Goal: Transaction & Acquisition: Purchase product/service

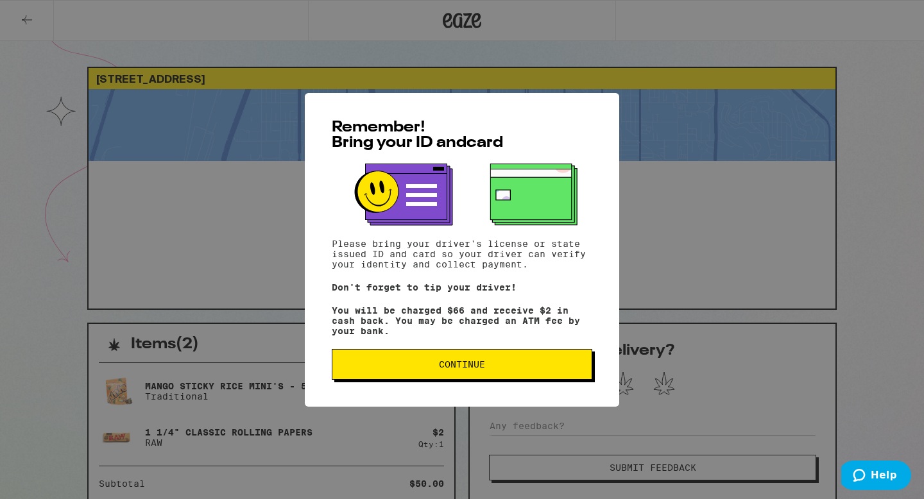
click at [575, 361] on button "Continue" at bounding box center [462, 364] width 260 height 31
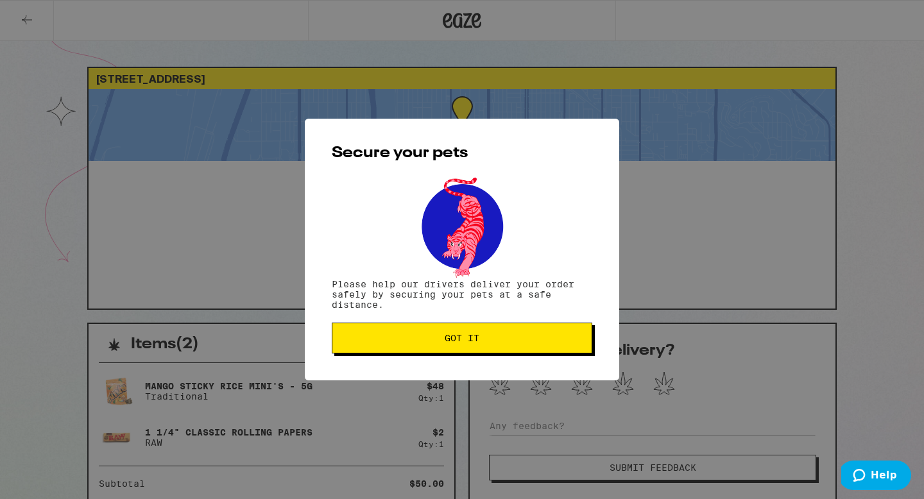
click at [556, 341] on span "Got it" at bounding box center [462, 338] width 239 height 9
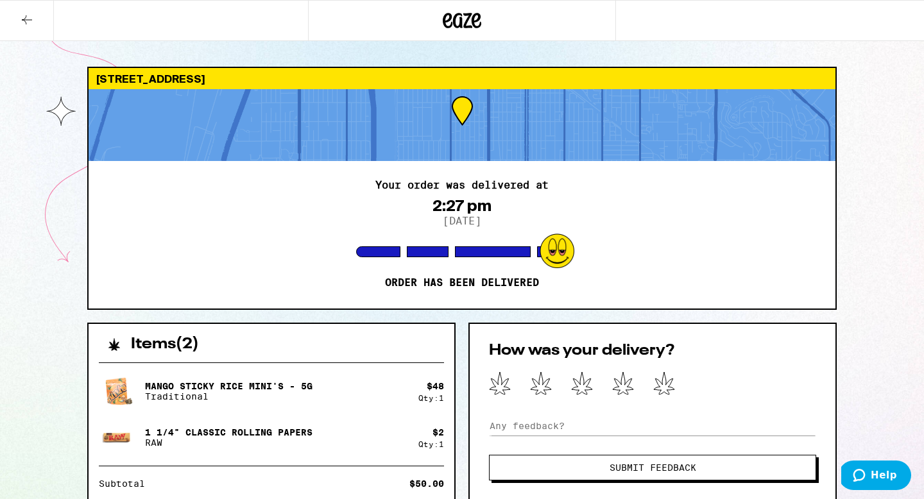
click at [30, 21] on icon at bounding box center [26, 19] width 15 height 15
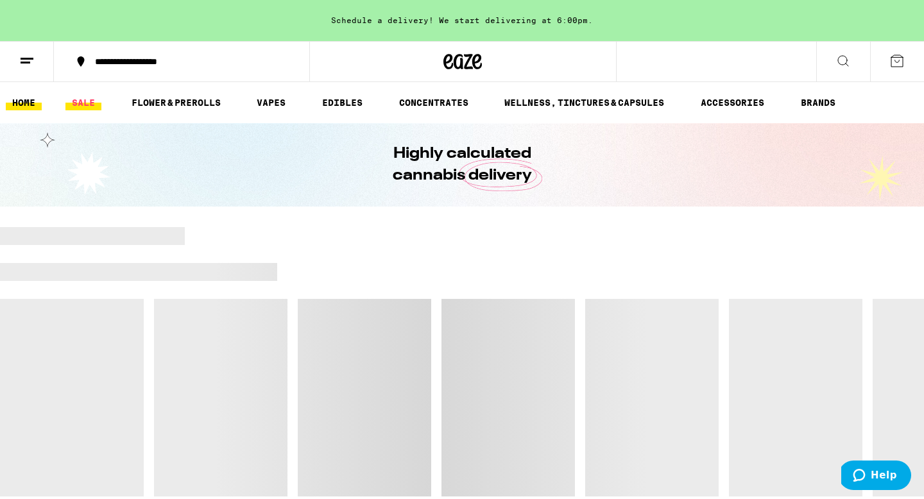
click at [85, 102] on link "SALE" at bounding box center [83, 102] width 36 height 15
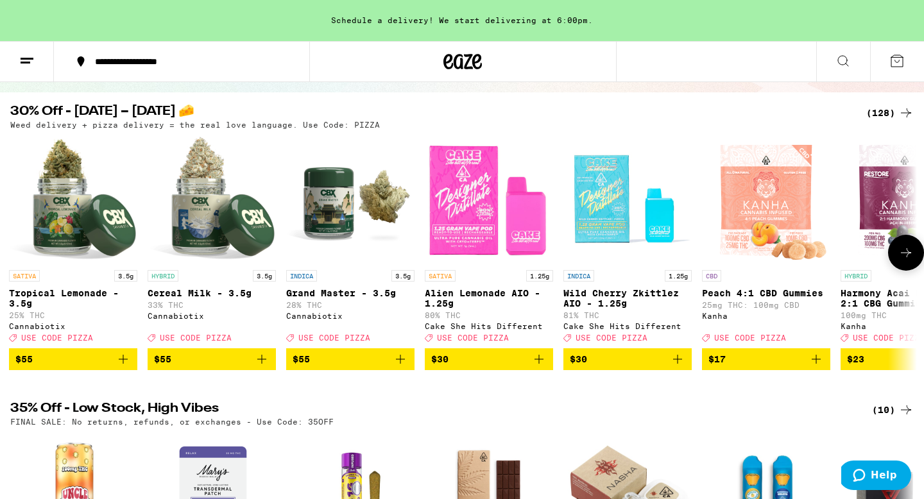
scroll to position [115, 0]
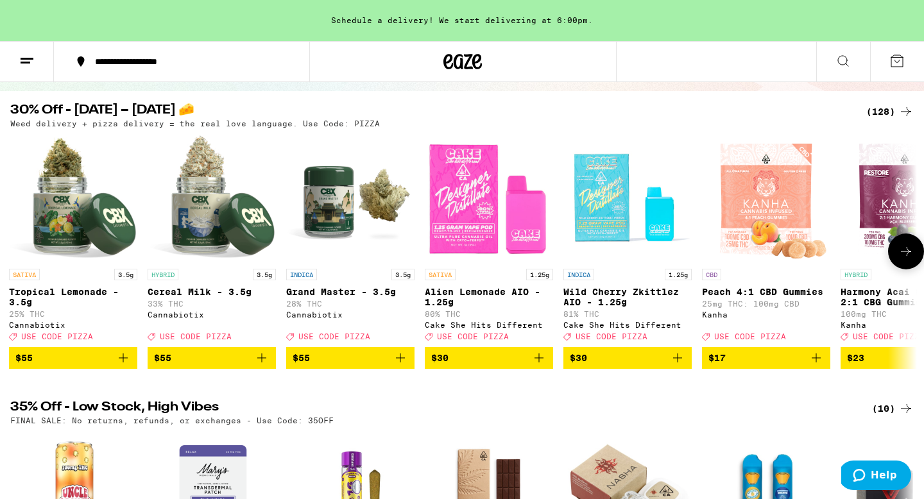
click at [898, 259] on icon at bounding box center [905, 251] width 15 height 15
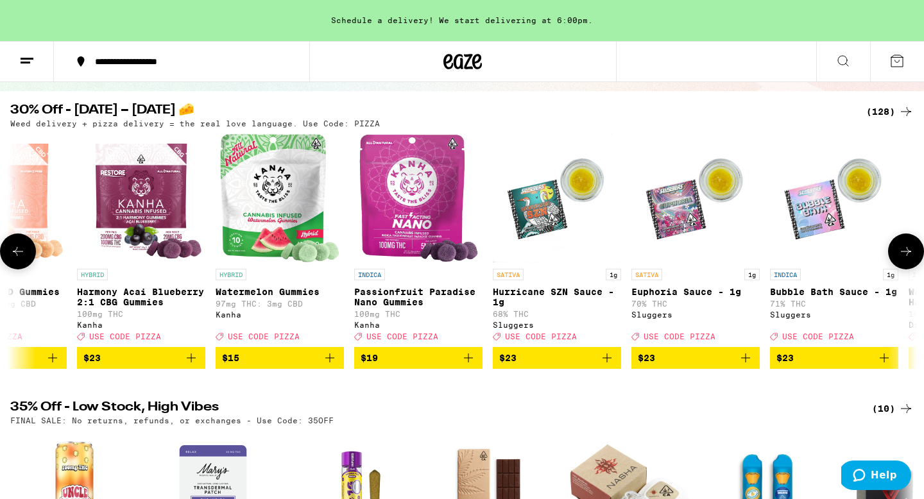
click at [898, 259] on icon at bounding box center [905, 251] width 15 height 15
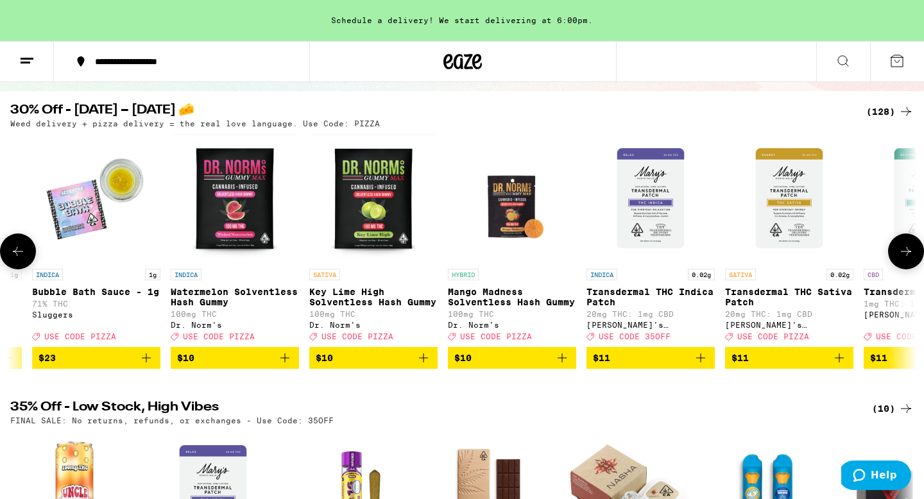
scroll to position [0, 1528]
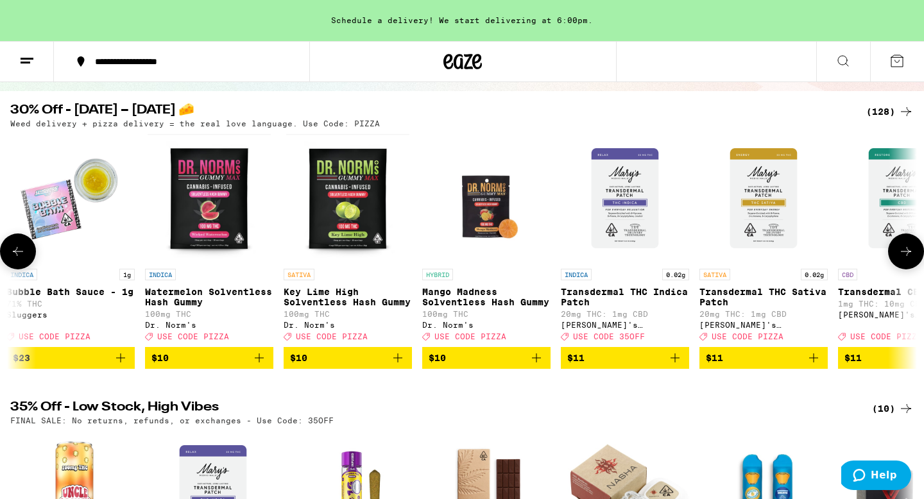
click at [897, 260] on button at bounding box center [906, 252] width 36 height 36
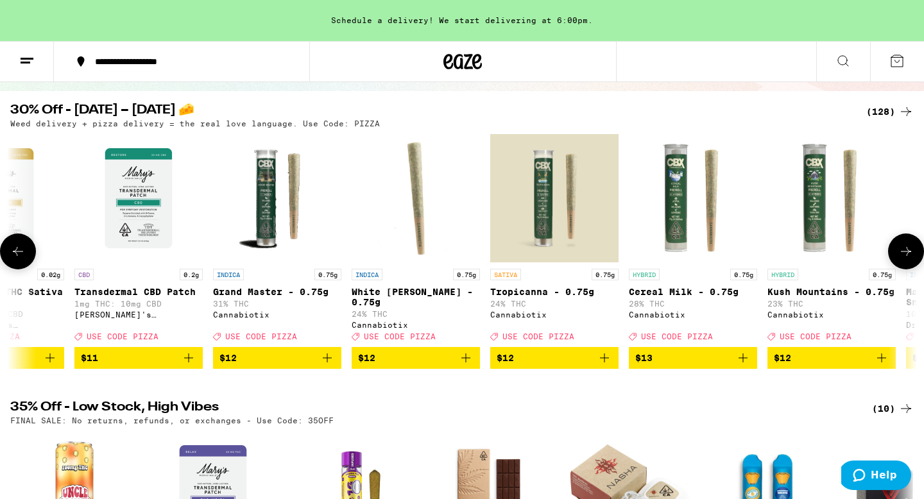
click at [897, 260] on button at bounding box center [906, 252] width 36 height 36
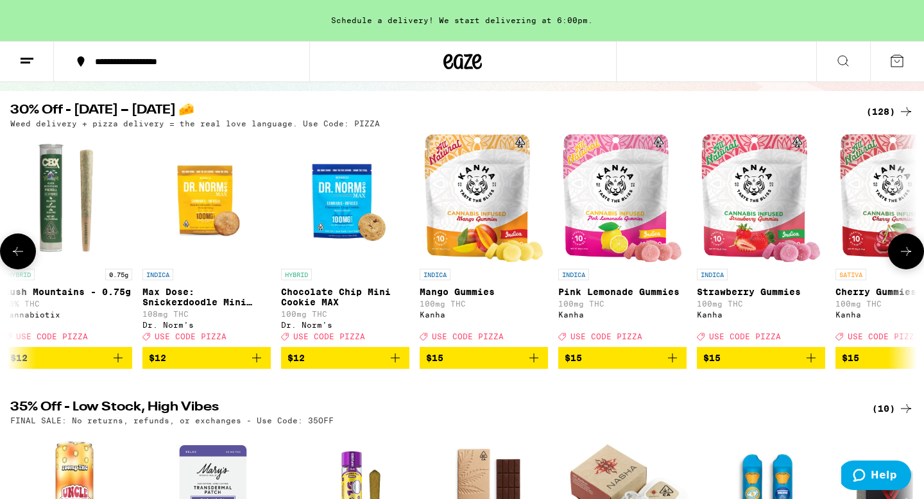
click at [897, 260] on button at bounding box center [906, 252] width 36 height 36
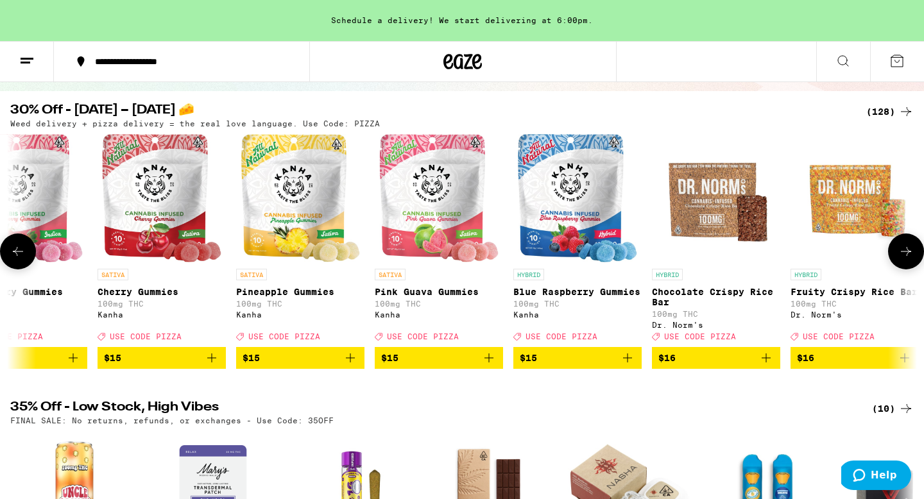
click at [897, 260] on button at bounding box center [906, 252] width 36 height 36
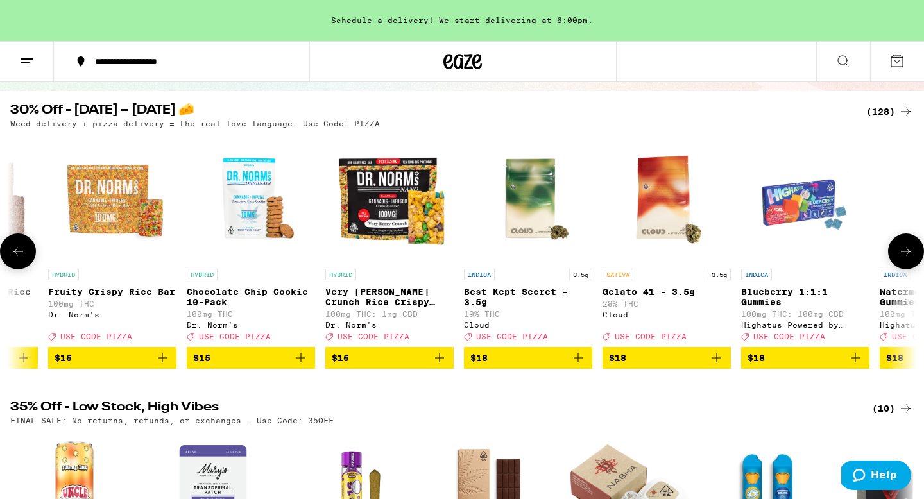
click at [897, 261] on button at bounding box center [906, 252] width 36 height 36
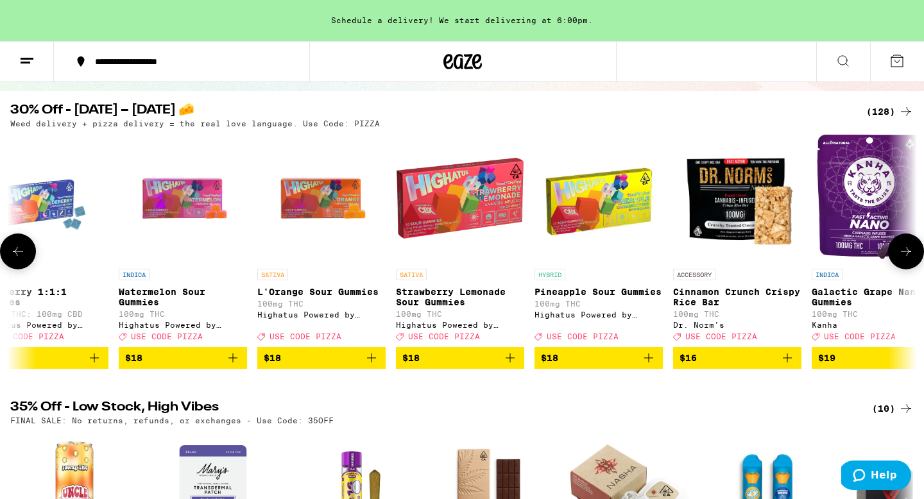
scroll to position [0, 5322]
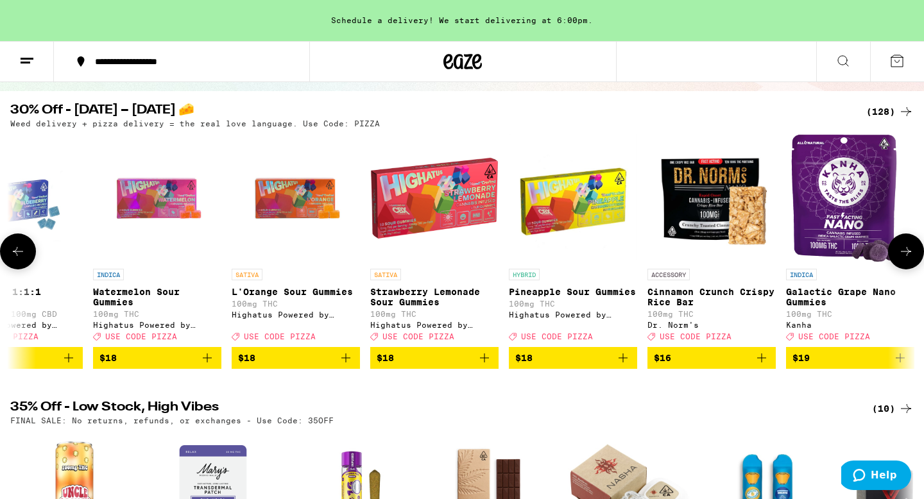
click at [16, 255] on icon at bounding box center [17, 251] width 15 height 15
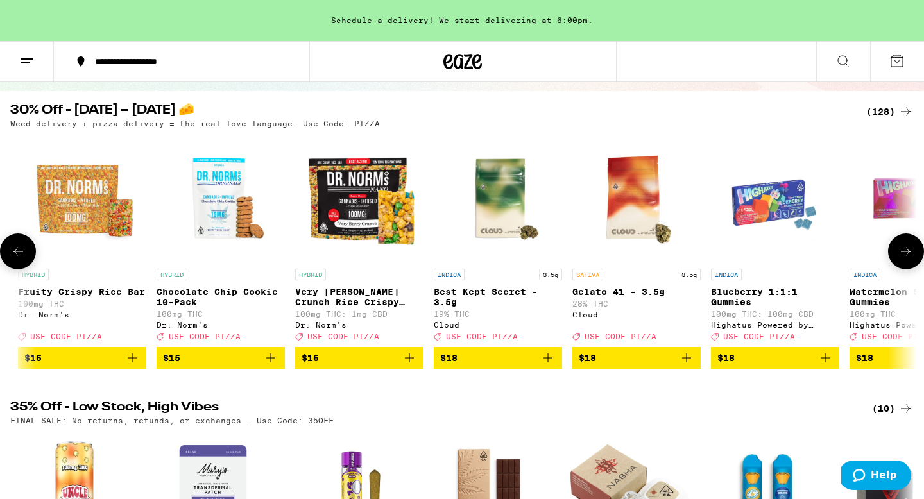
scroll to position [0, 4558]
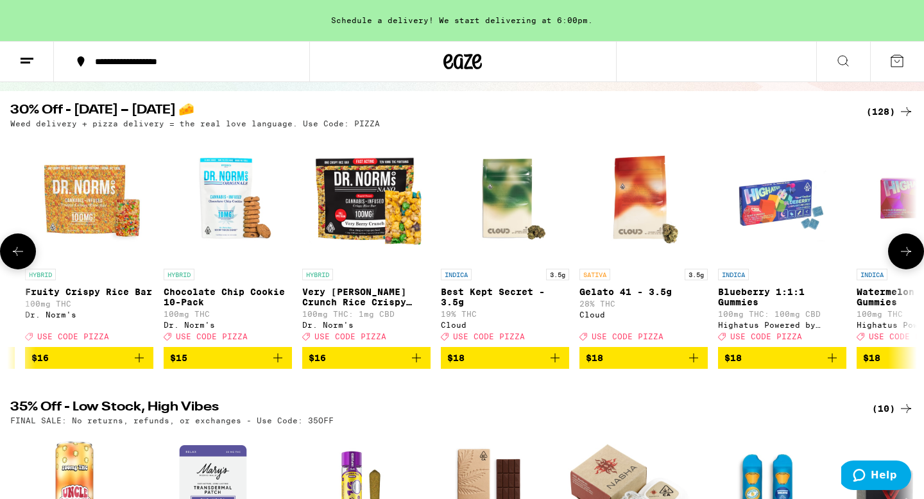
click at [560, 365] on icon "Add to bag" at bounding box center [554, 357] width 15 height 15
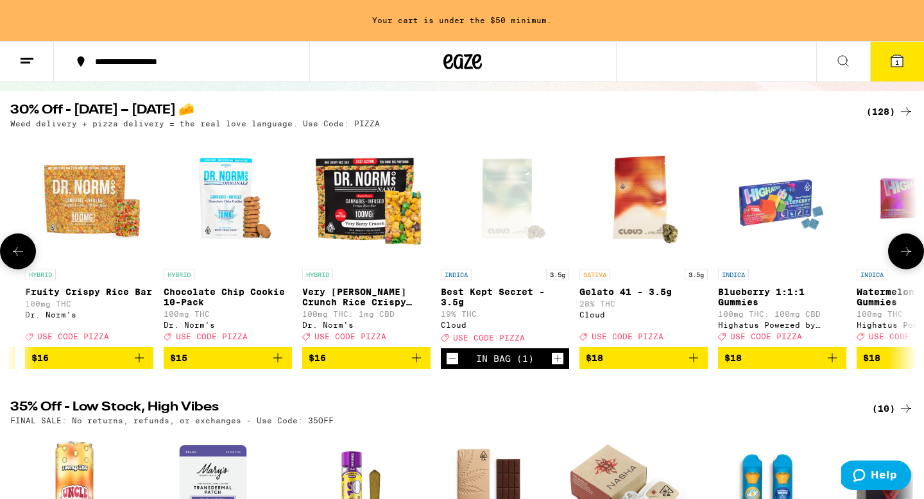
click at [562, 366] on icon "Increment" at bounding box center [558, 358] width 12 height 15
click at [695, 366] on icon "Add to bag" at bounding box center [693, 357] width 15 height 15
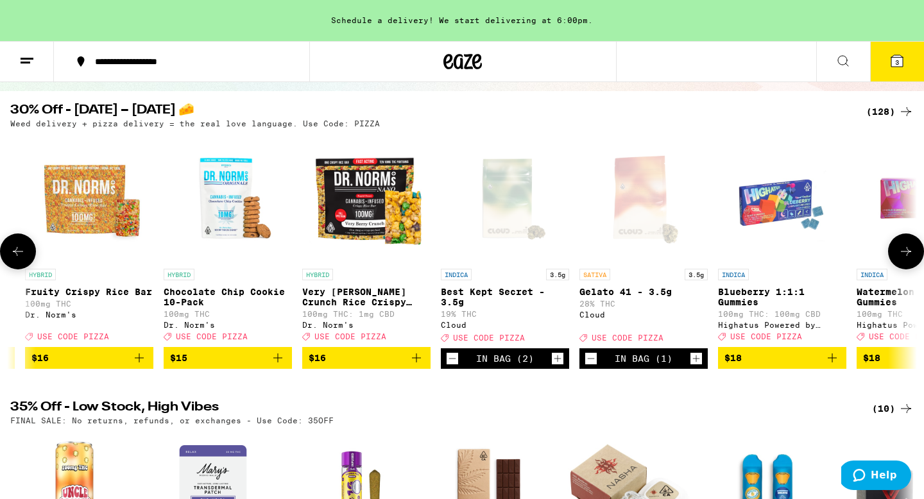
click at [915, 253] on button at bounding box center [906, 252] width 36 height 36
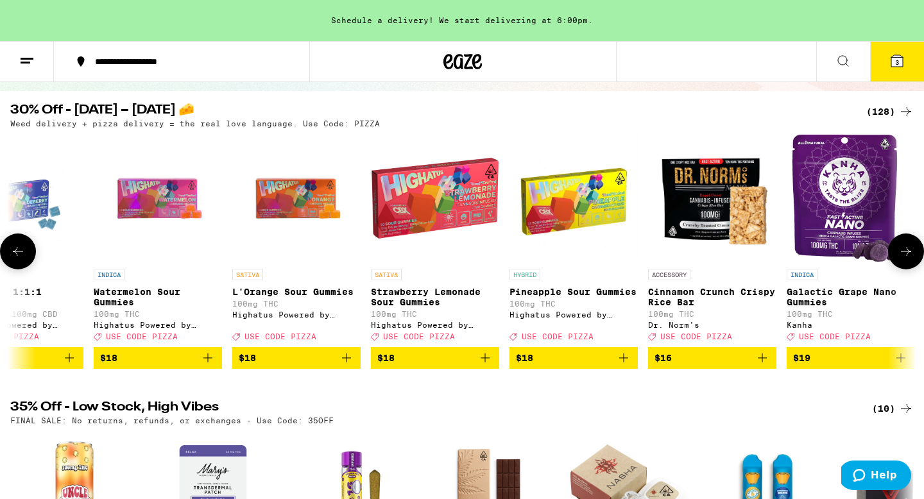
scroll to position [0, 5322]
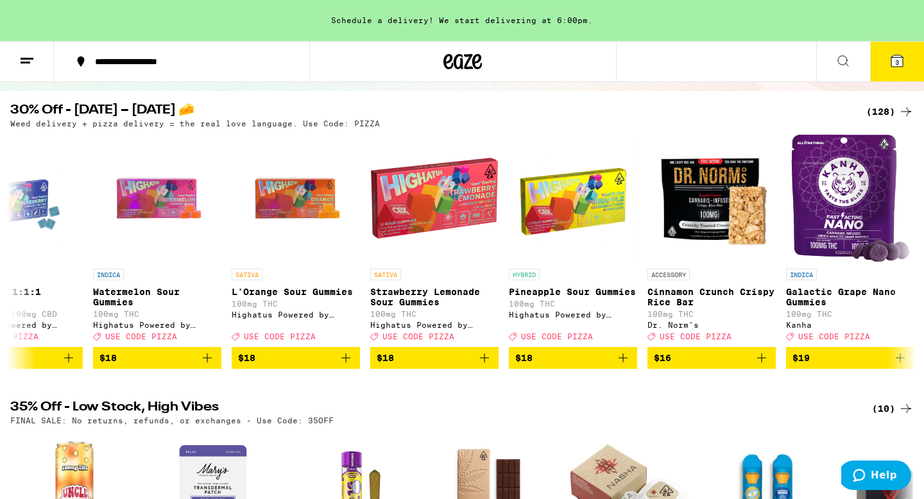
click at [915, 60] on button "3" at bounding box center [897, 62] width 54 height 40
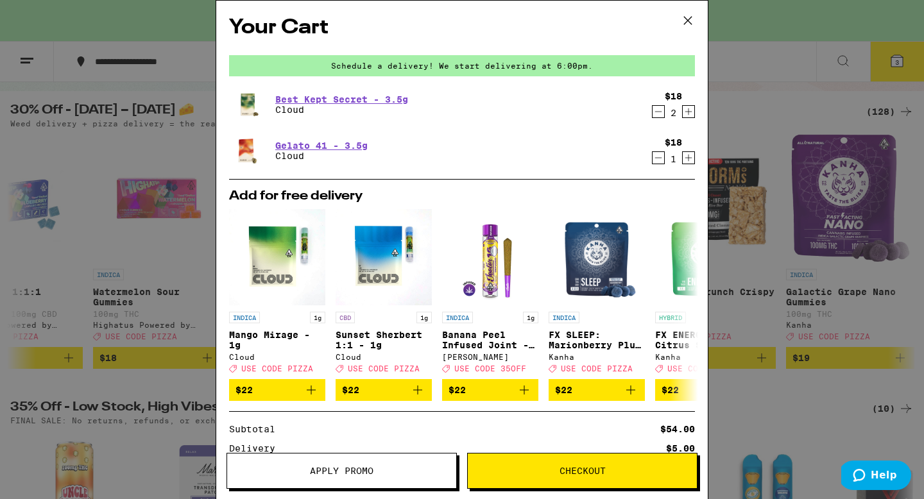
click at [656, 113] on icon "Decrement" at bounding box center [658, 111] width 12 height 15
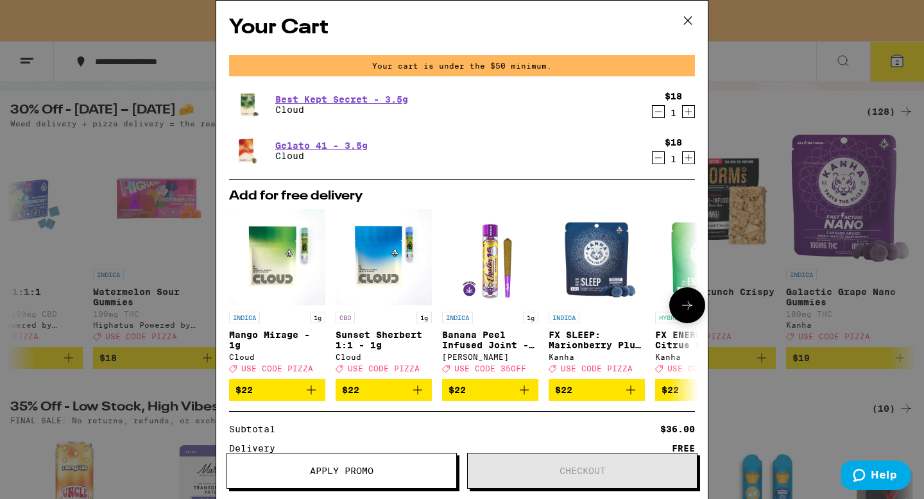
scroll to position [101, 0]
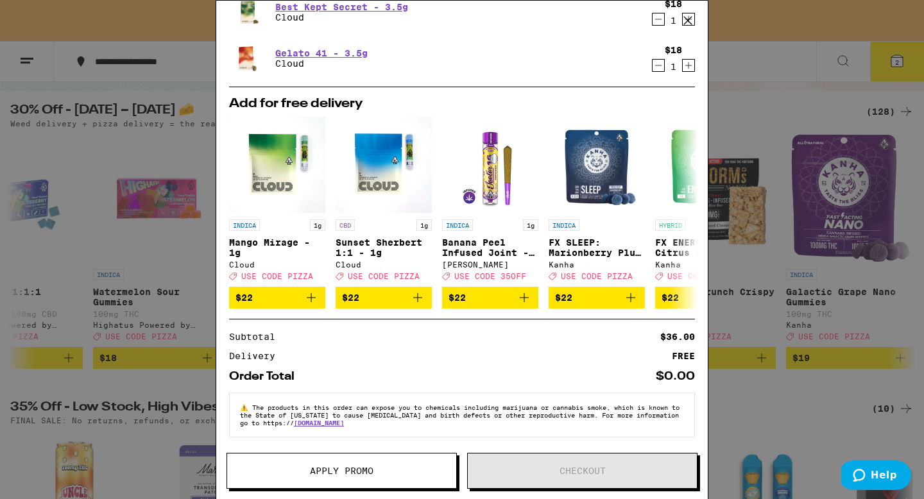
click at [752, 15] on div "Your Cart Your cart is under the $50 minimum. Best Kept Secret - 3.5g Cloud $18…" at bounding box center [462, 249] width 924 height 499
